Goal: Task Accomplishment & Management: Use online tool/utility

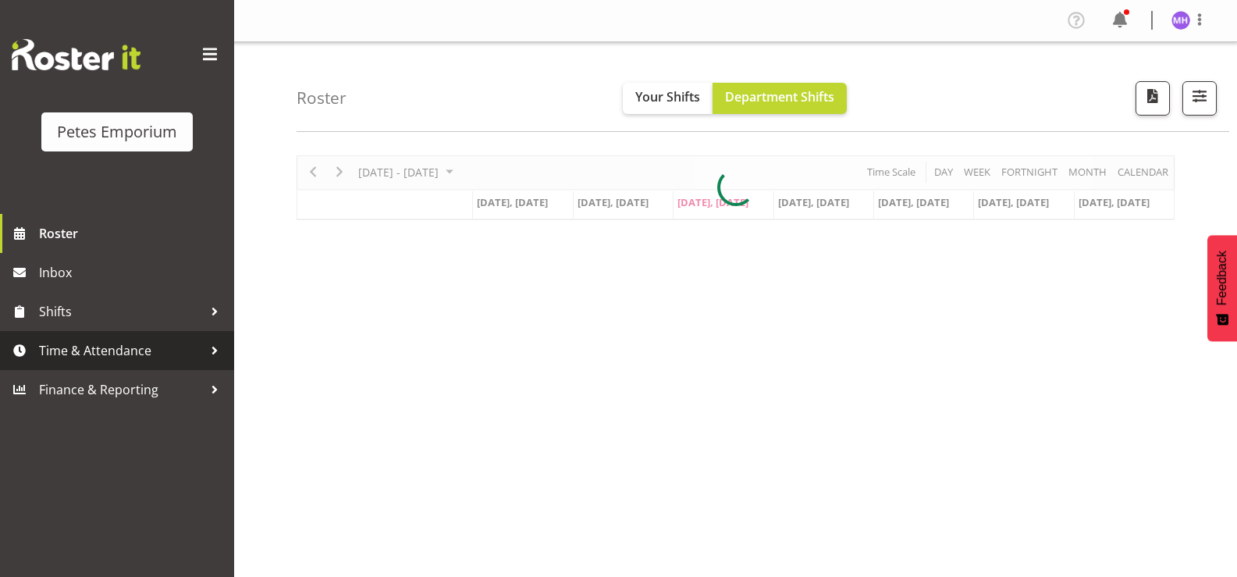
click at [115, 360] on span "Time & Attendance" at bounding box center [121, 350] width 164 height 23
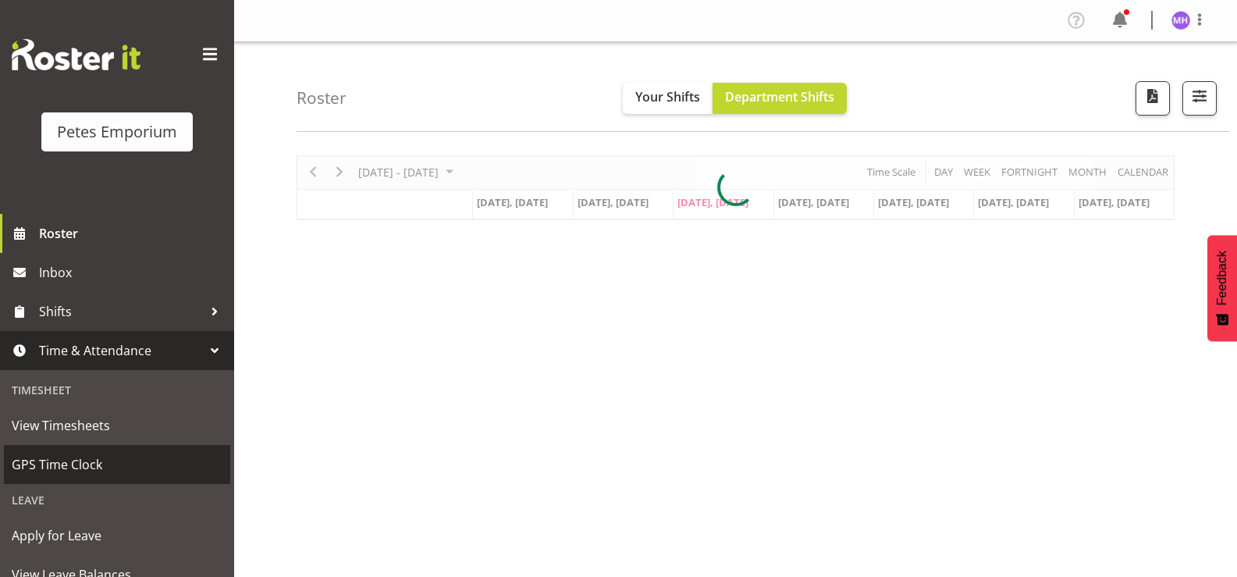
click at [84, 451] on link "GPS Time Clock" at bounding box center [117, 464] width 226 height 39
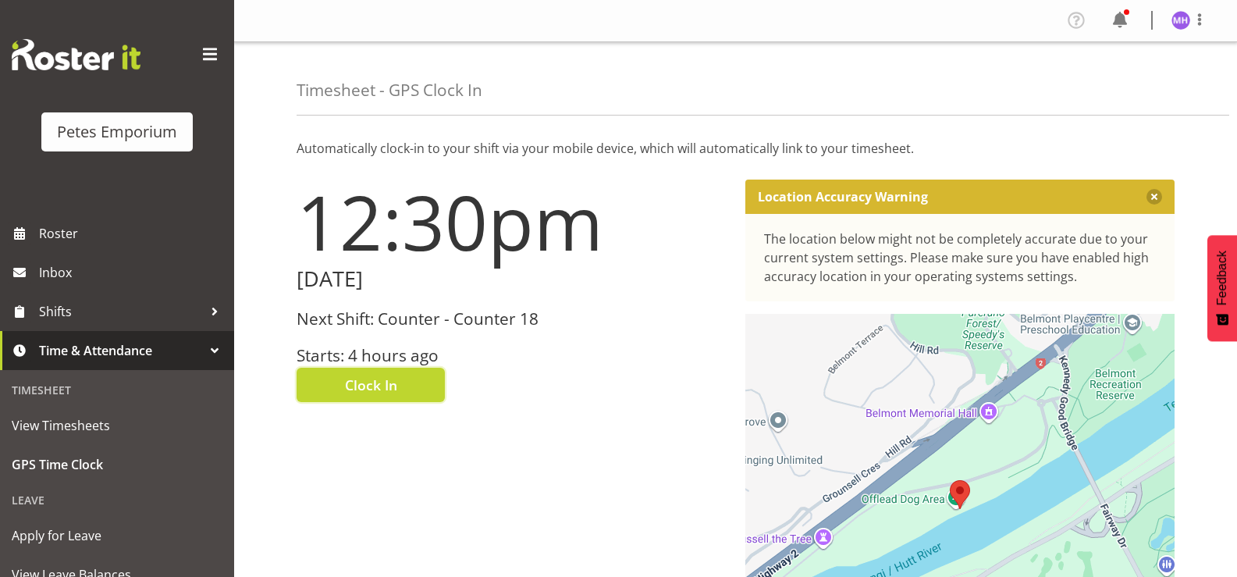
drag, startPoint x: 381, startPoint y: 392, endPoint x: 436, endPoint y: 371, distance: 59.0
click at [381, 392] on span "Clock In" at bounding box center [371, 385] width 52 height 20
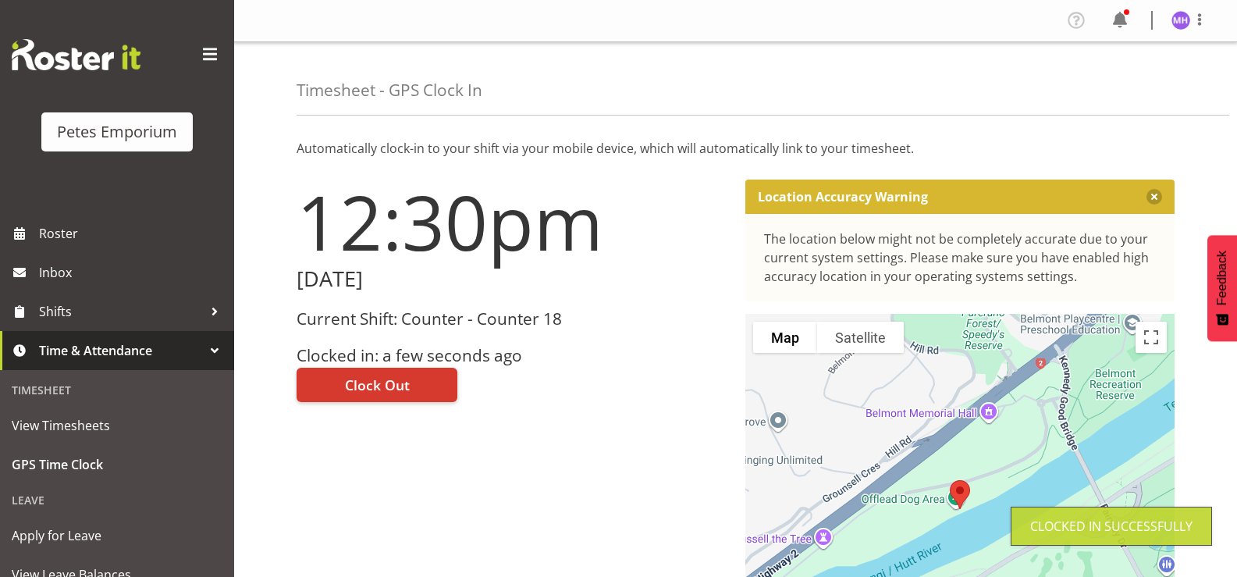
click at [1198, 30] on div at bounding box center [1199, 20] width 19 height 20
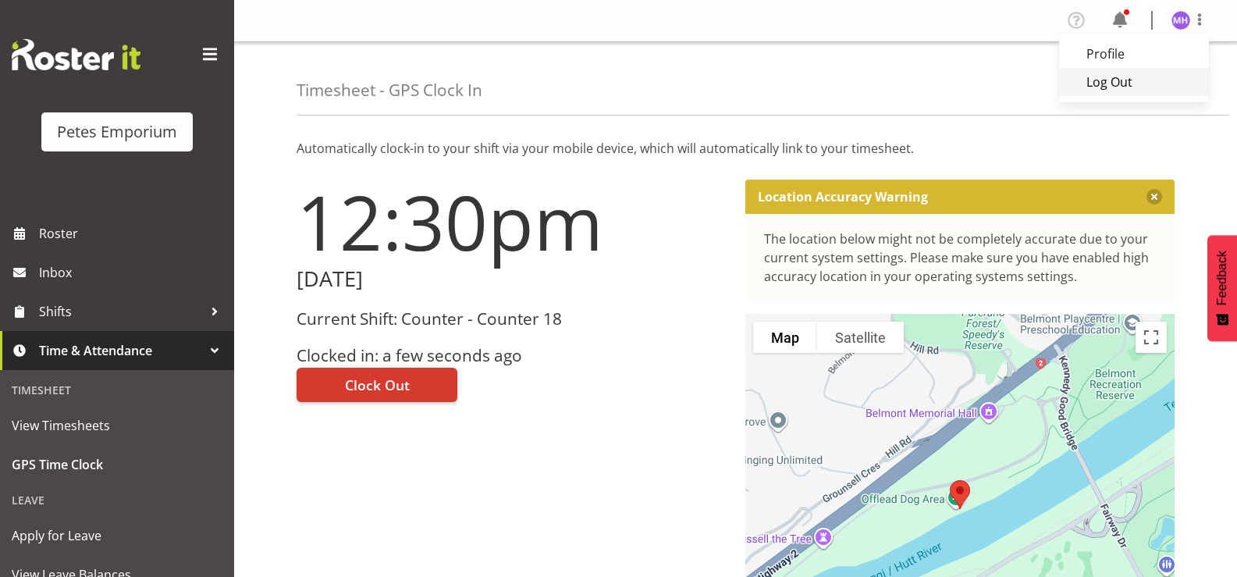
click at [1141, 91] on link "Log Out" at bounding box center [1134, 82] width 150 height 28
